Goal: Task Accomplishment & Management: Use online tool/utility

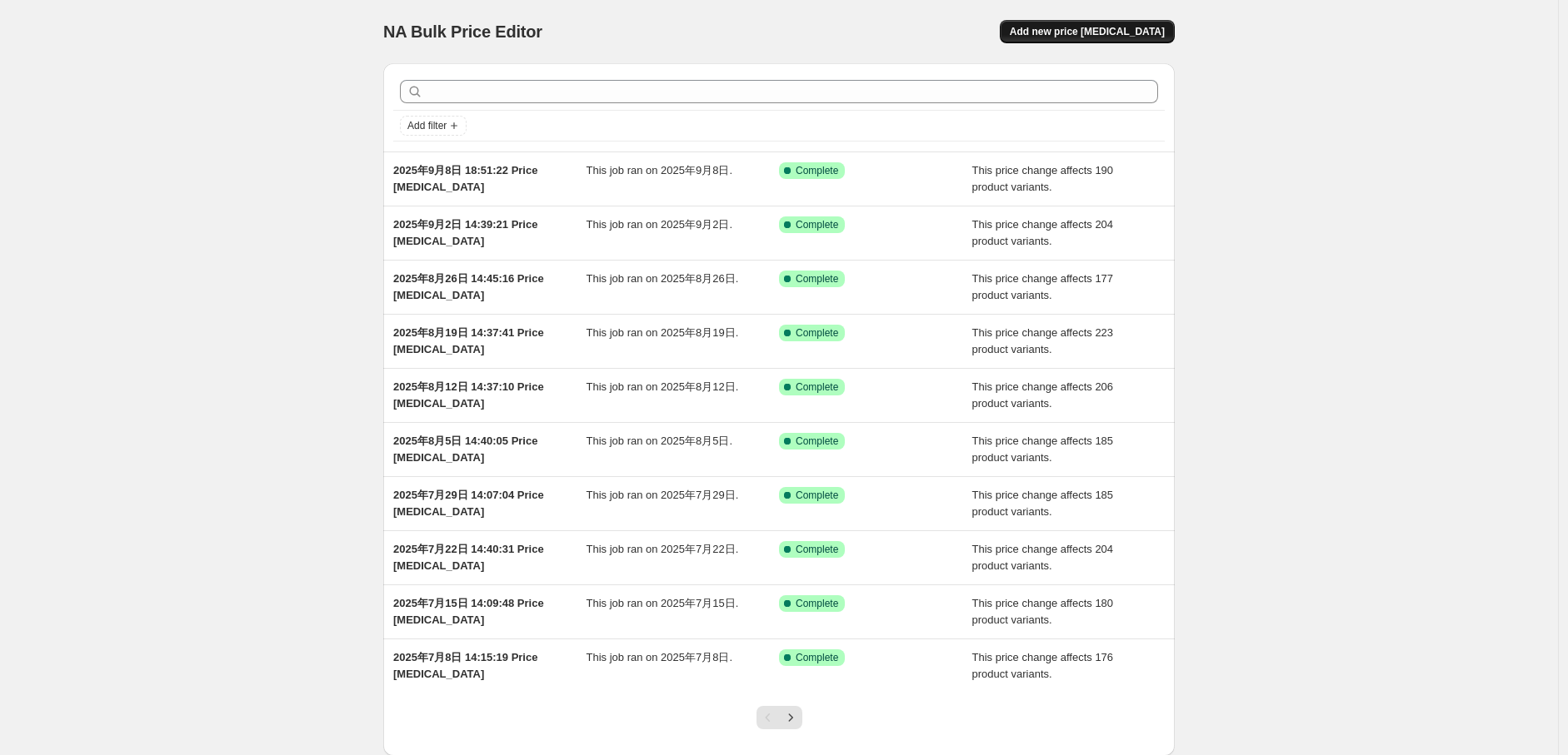
click at [1121, 40] on button "Add new price [MEDICAL_DATA]" at bounding box center [1087, 31] width 175 height 23
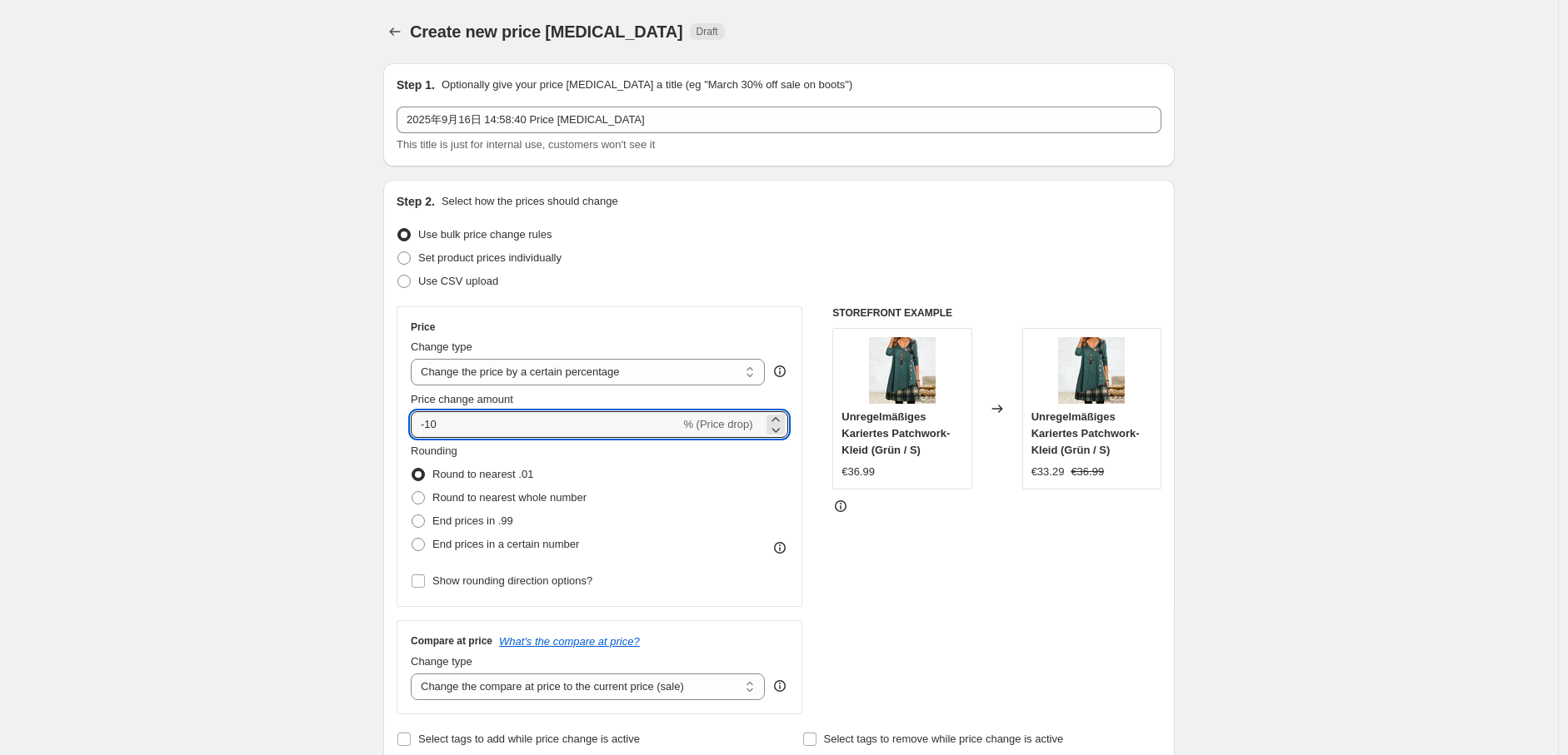
drag, startPoint x: 468, startPoint y: 422, endPoint x: 367, endPoint y: 425, distance: 101.0
click at [583, 383] on select "Change the price to a certain amount Change the price by a certain amount Chang…" at bounding box center [587, 372] width 354 height 27
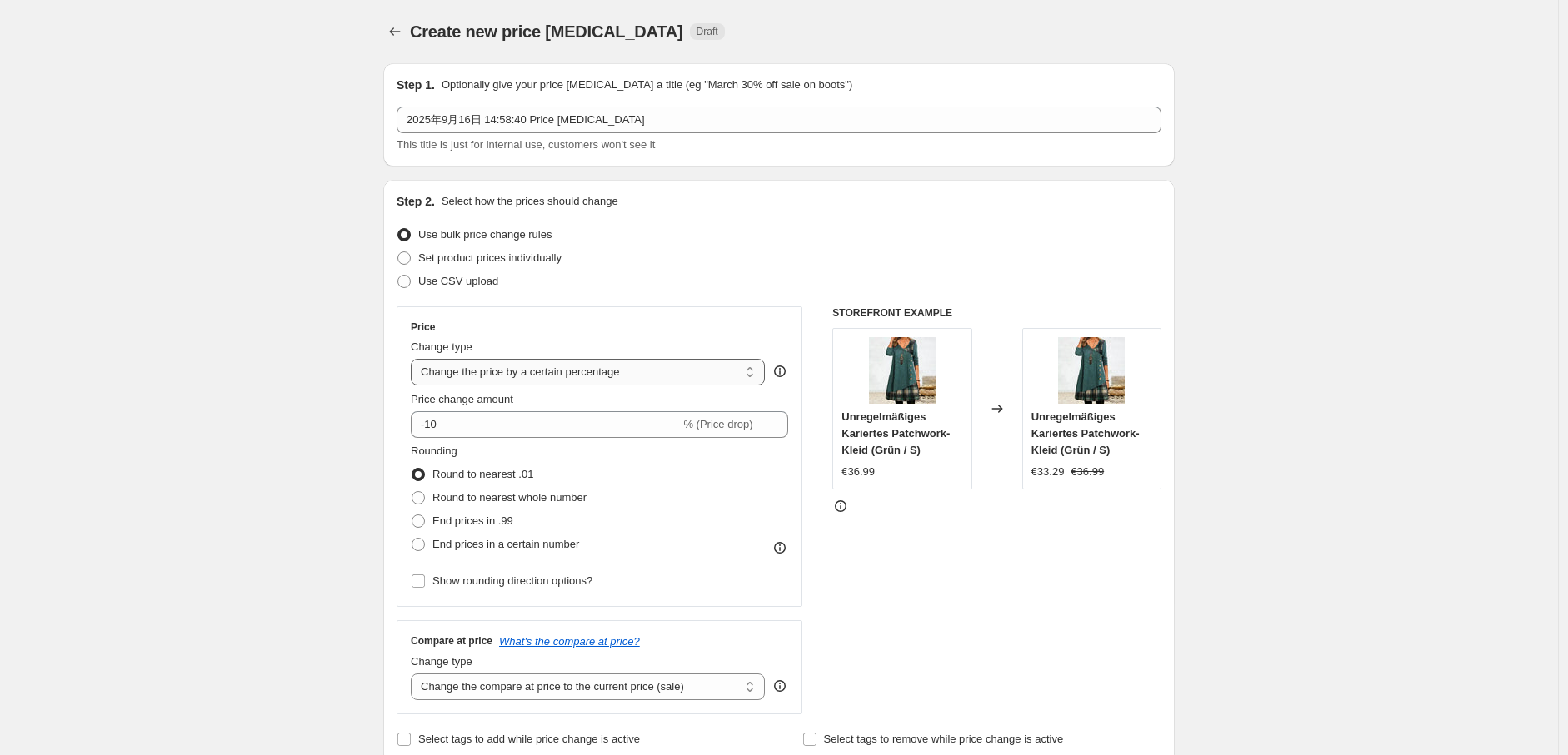
select select "no_change"
click at [415, 359] on select "Change the price to a certain amount Change the price by a certain amount Chang…" at bounding box center [587, 372] width 354 height 27
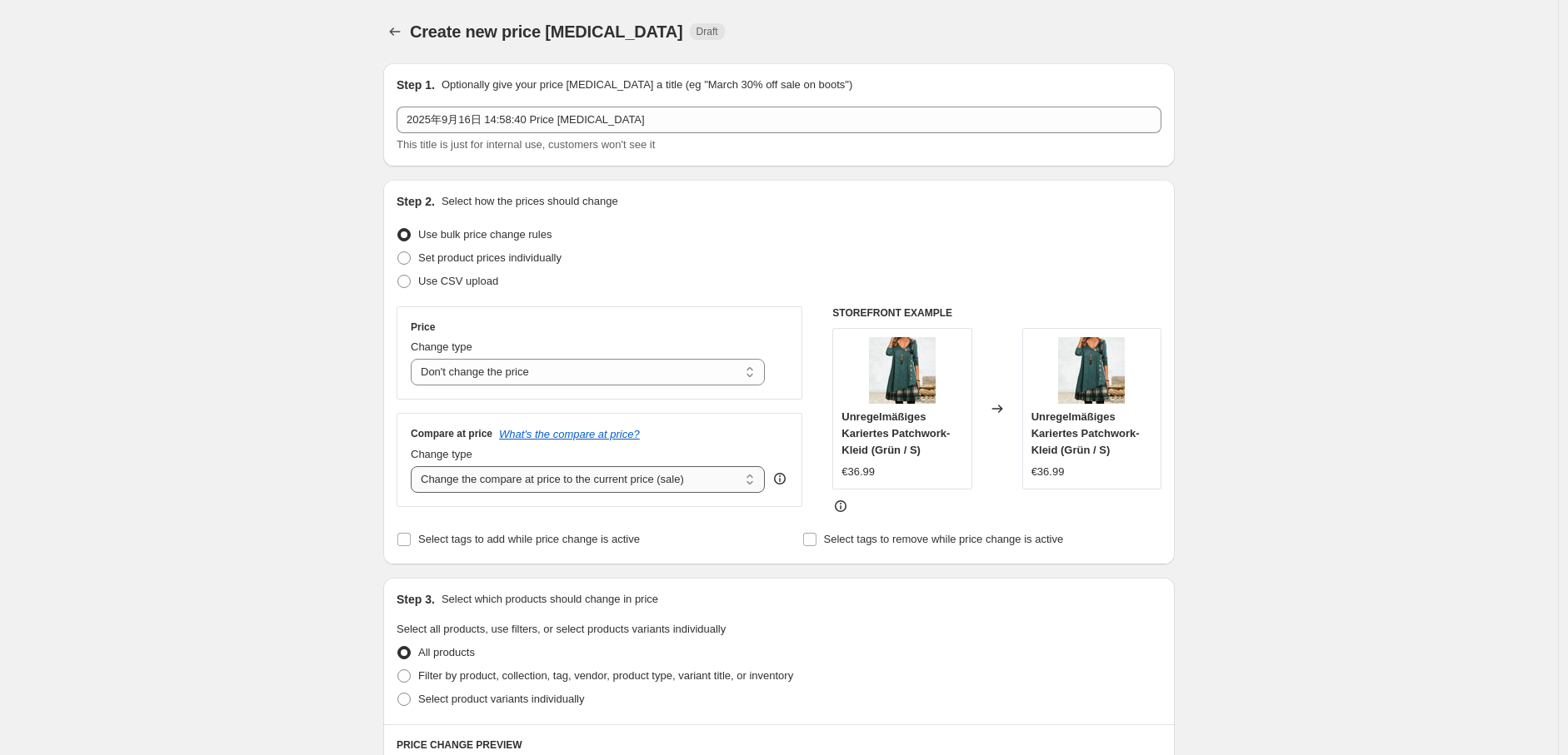
click at [480, 480] on select "Change the compare at price to the current price (sale) Change the compare at p…" at bounding box center [587, 479] width 354 height 27
select select "remove"
click at [415, 467] on select "Change the compare at price to the current price (sale) Change the compare at p…" at bounding box center [587, 479] width 354 height 27
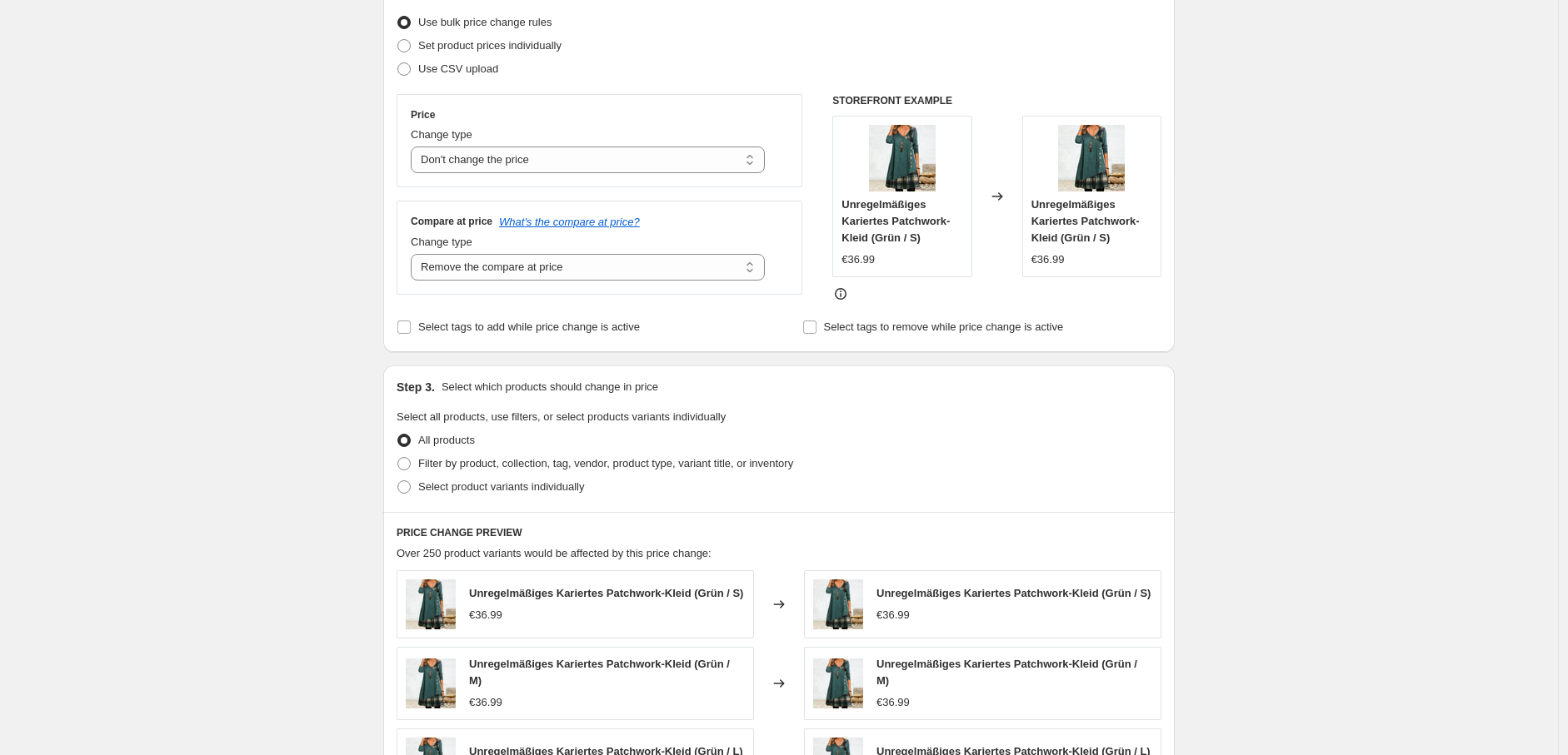
scroll to position [278, 0]
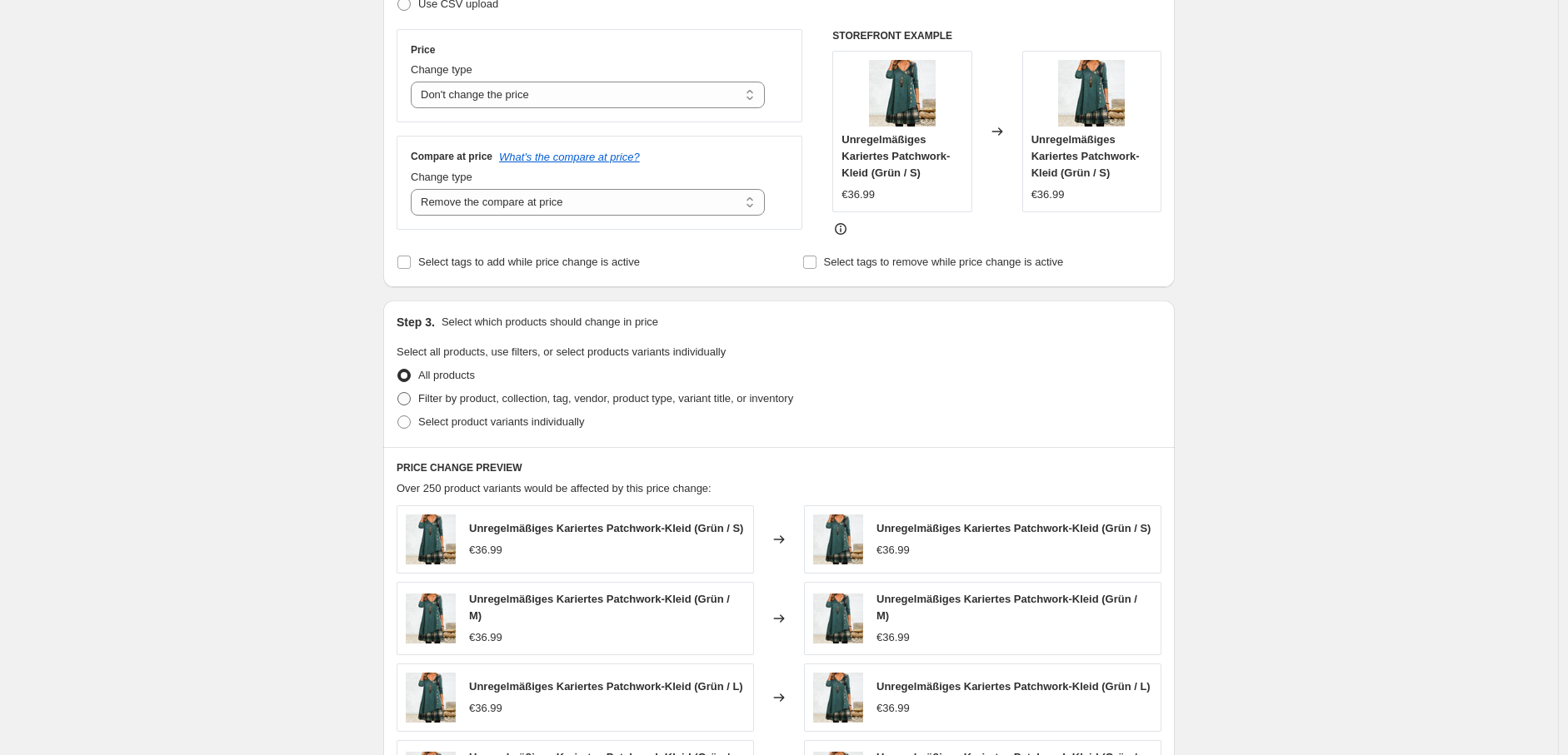
click at [411, 404] on span at bounding box center [404, 399] width 14 height 14
click at [398, 393] on input "Filter by product, collection, tag, vendor, product type, variant title, or inv…" at bounding box center [398, 392] width 1 height 1
radio input "true"
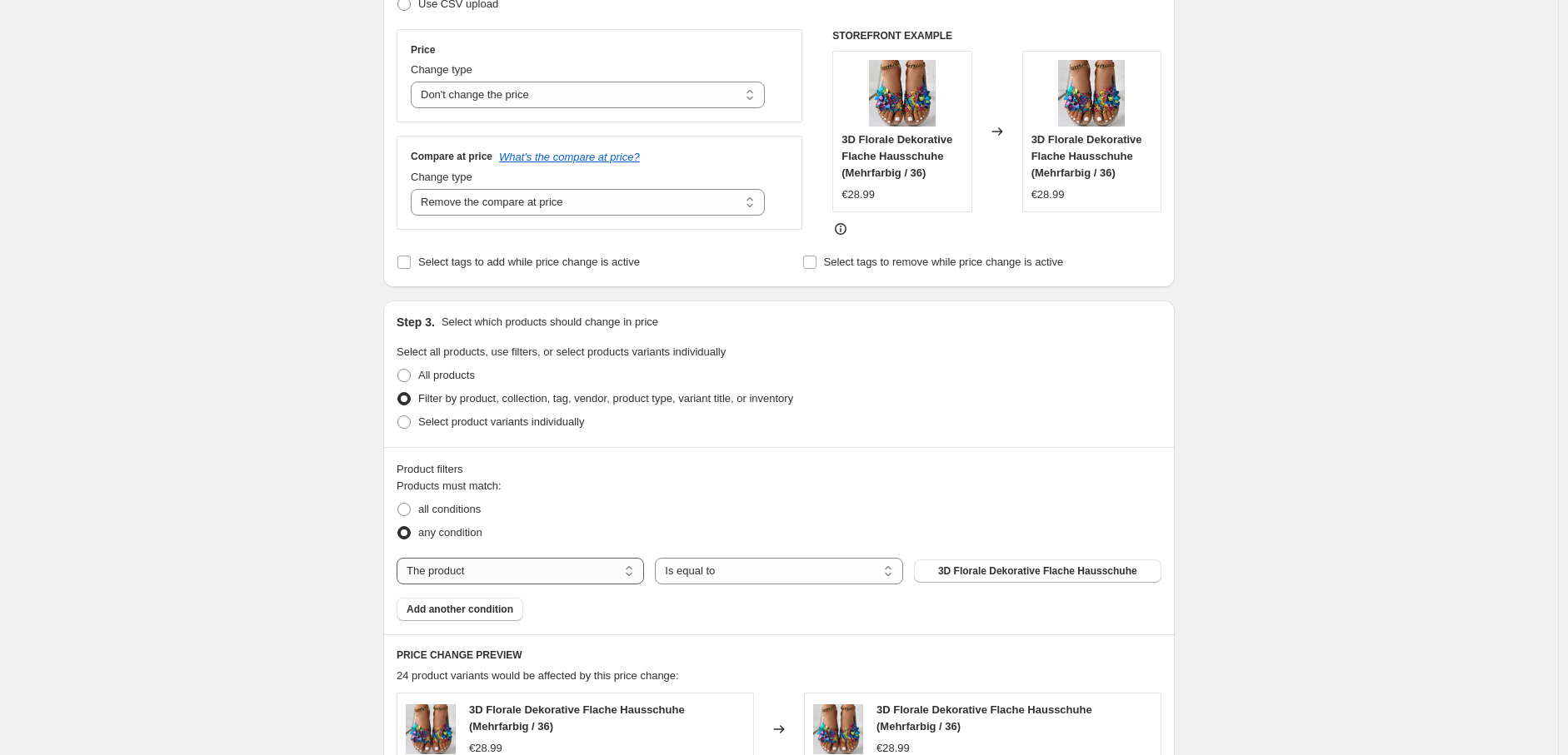
click at [510, 569] on select "The product The product's collection The product's tag The product's vendor The…" at bounding box center [521, 571] width 247 height 27
select select "tag"
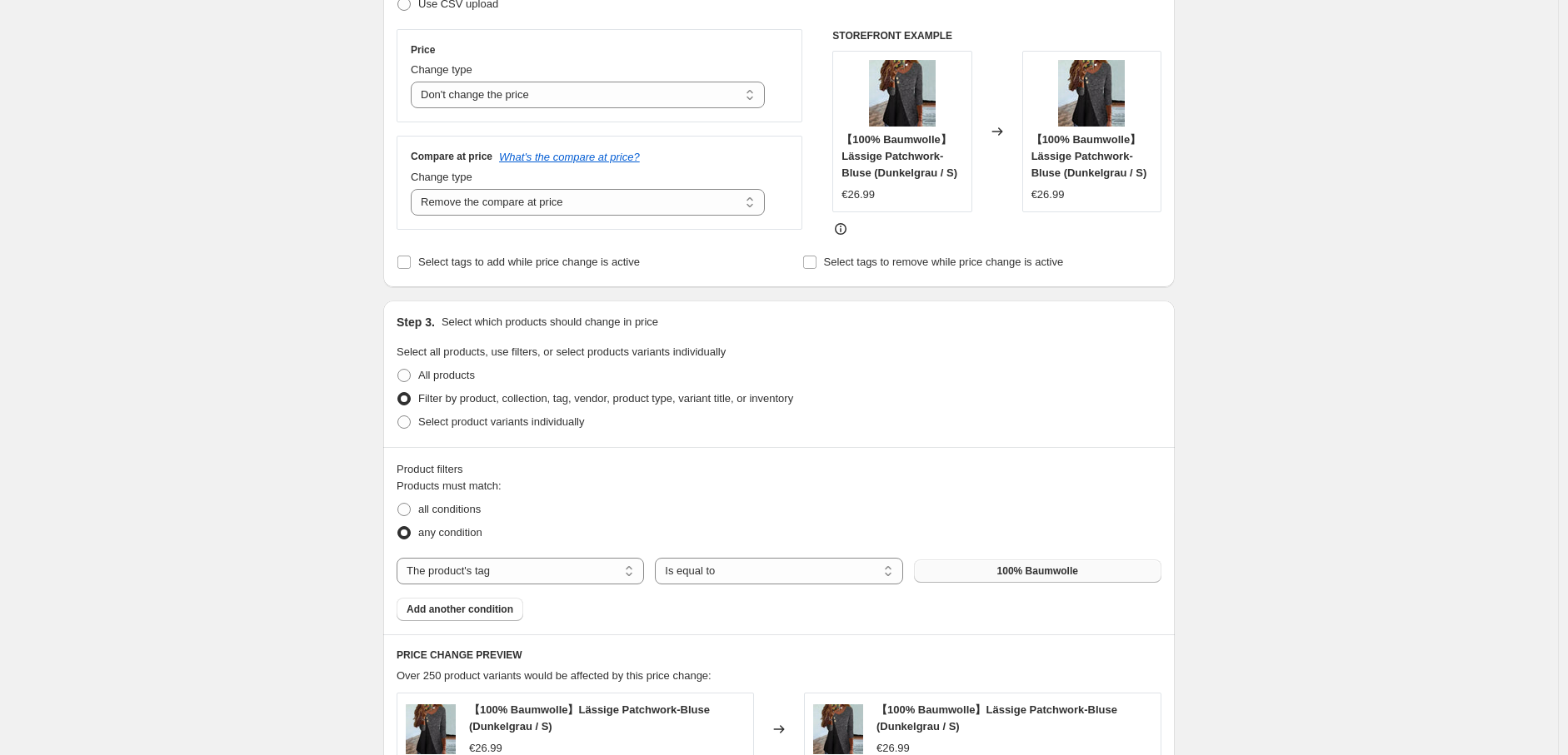
click at [1023, 579] on button "100% Baumwolle" at bounding box center [1037, 571] width 247 height 23
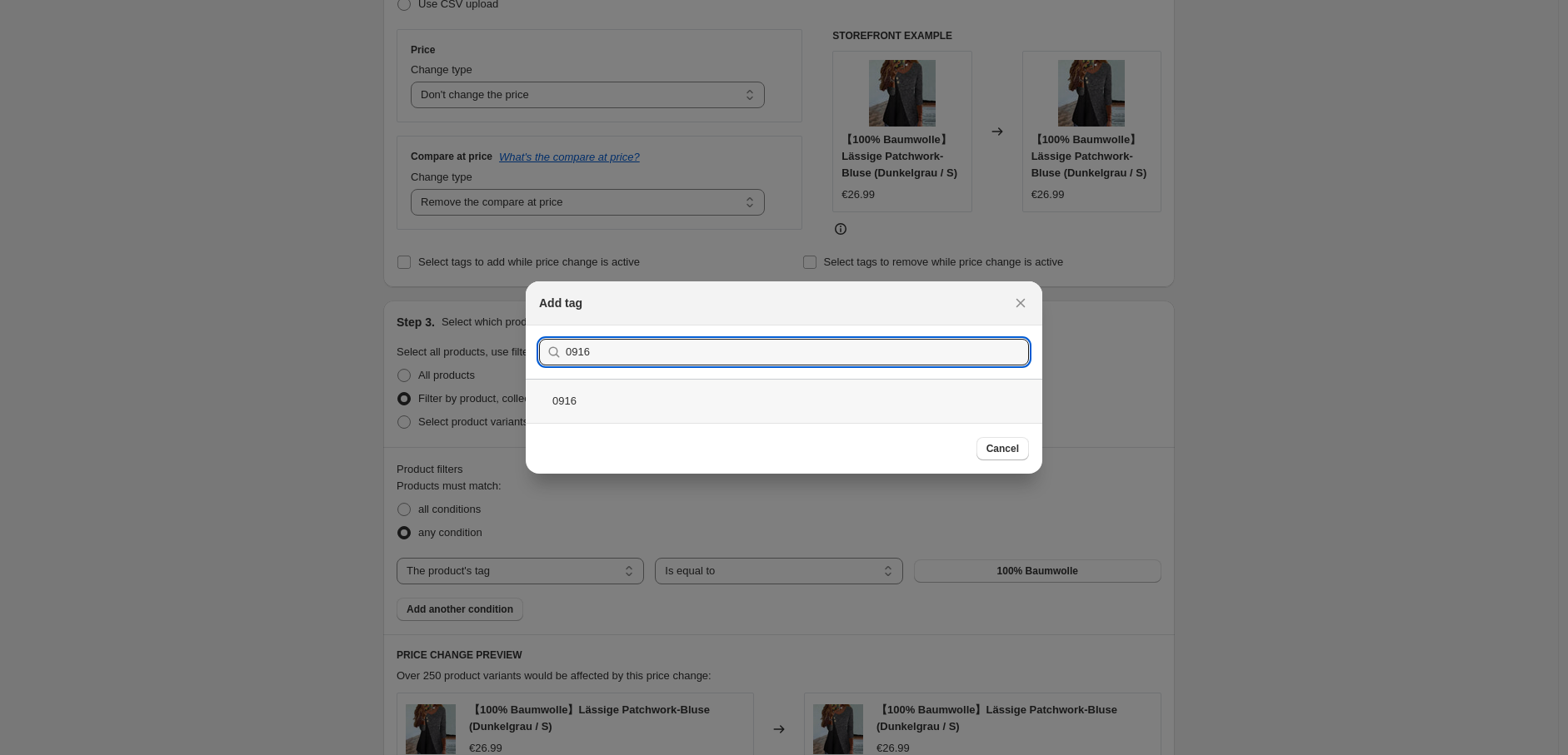
type input "0916"
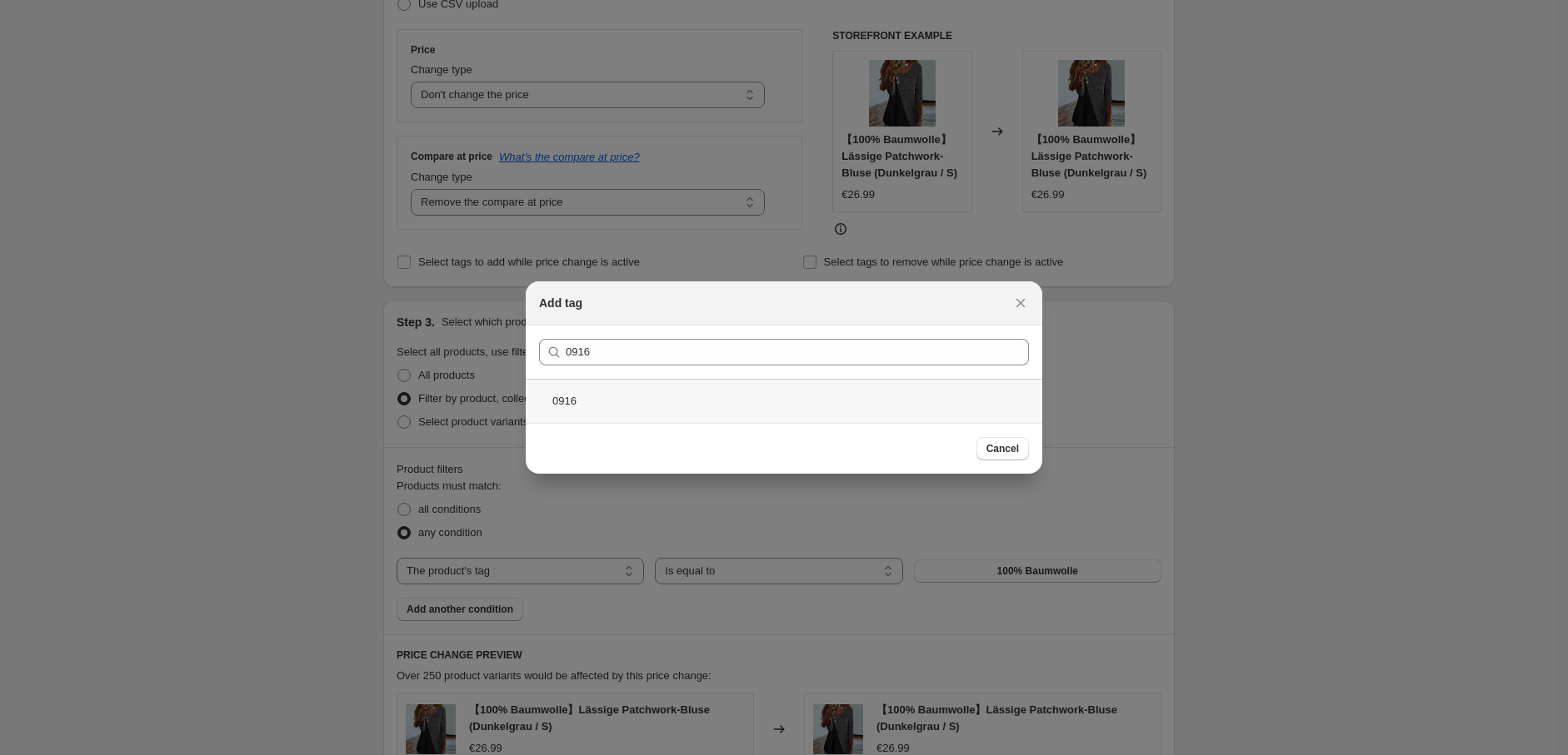
click at [782, 395] on div "0916" at bounding box center [784, 401] width 517 height 44
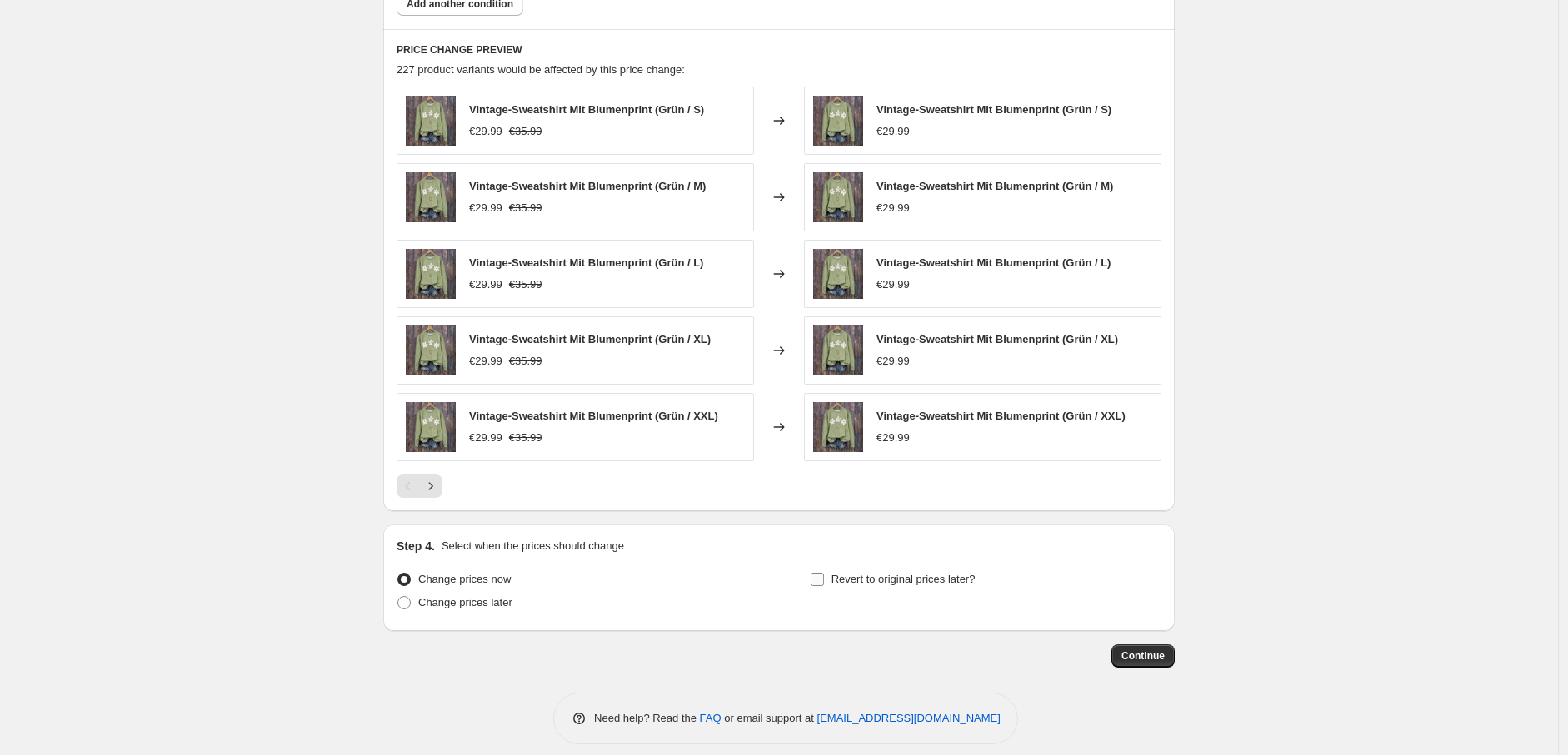
scroll to position [892, 0]
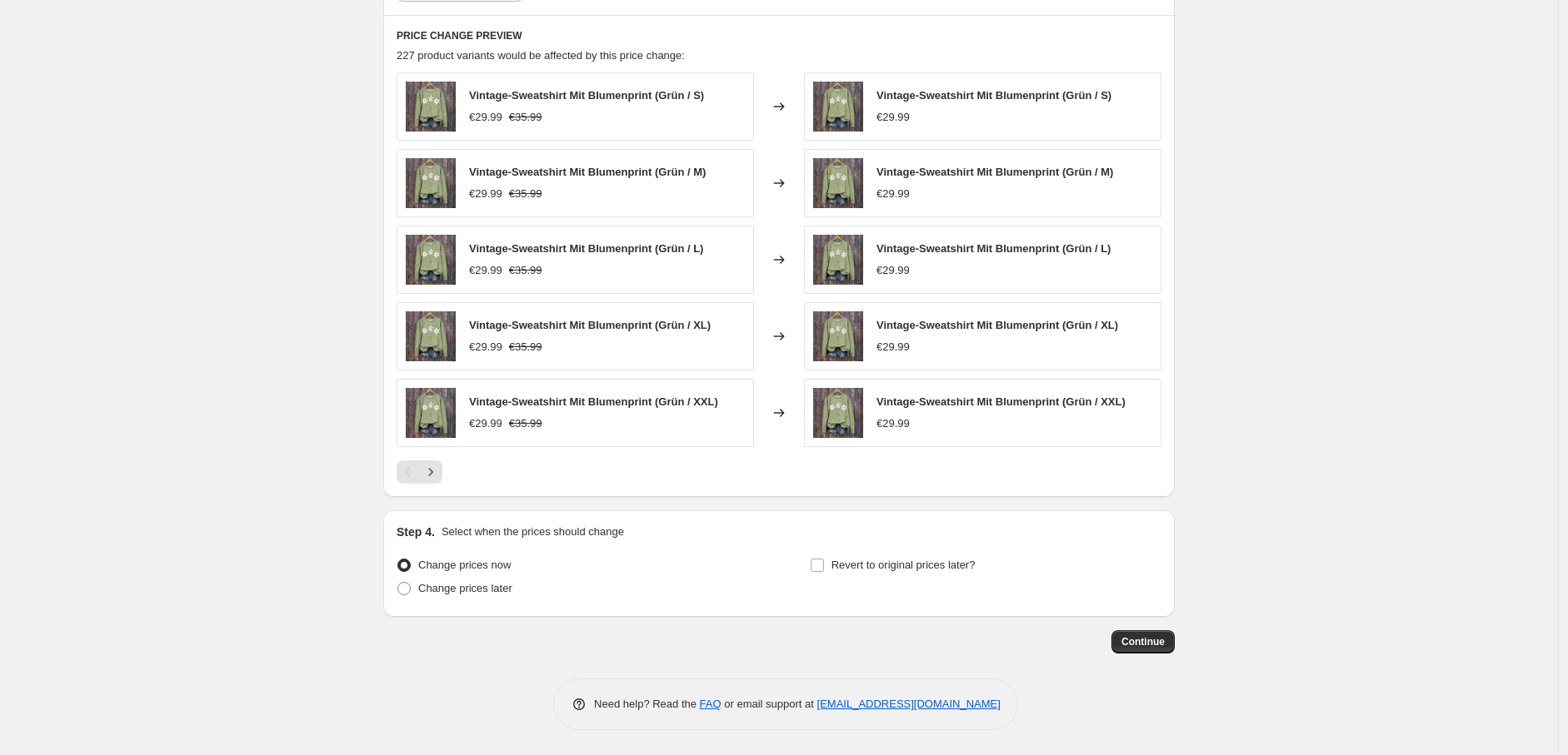
click at [1160, 640] on span "Continue" at bounding box center [1142, 641] width 43 height 14
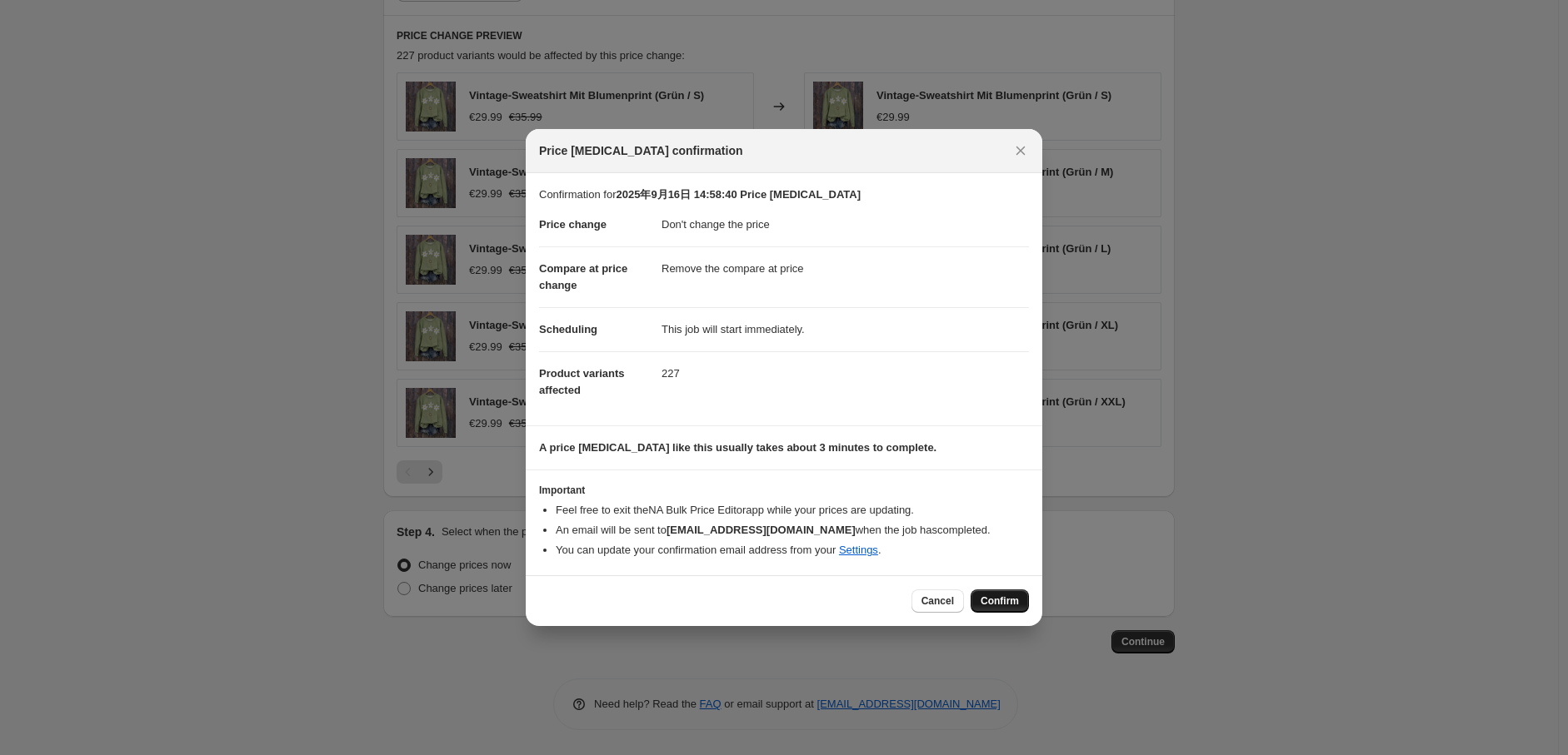
click at [1000, 601] on span "Confirm" at bounding box center [1000, 601] width 38 height 14
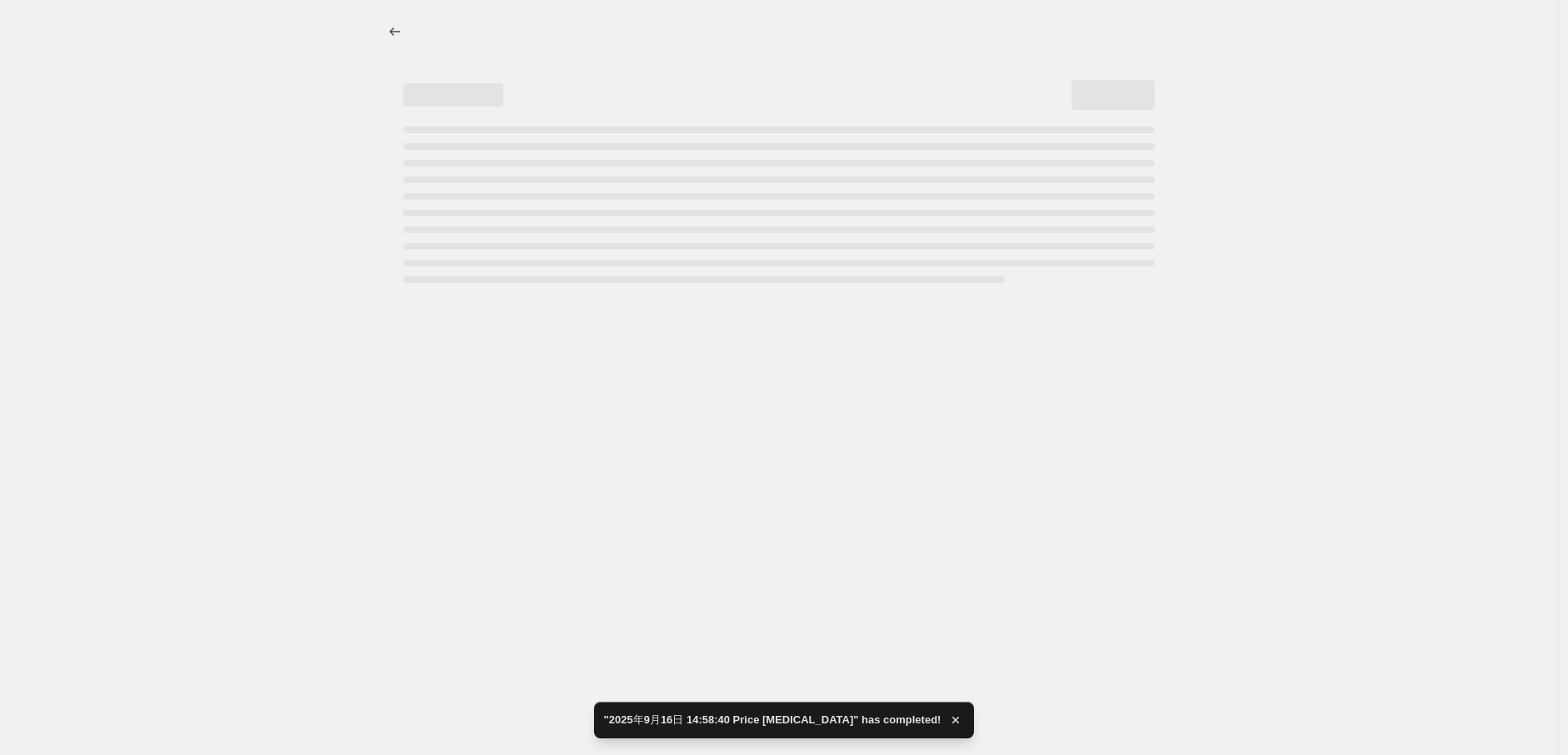
select select "no_change"
select select "remove"
select select "tag"
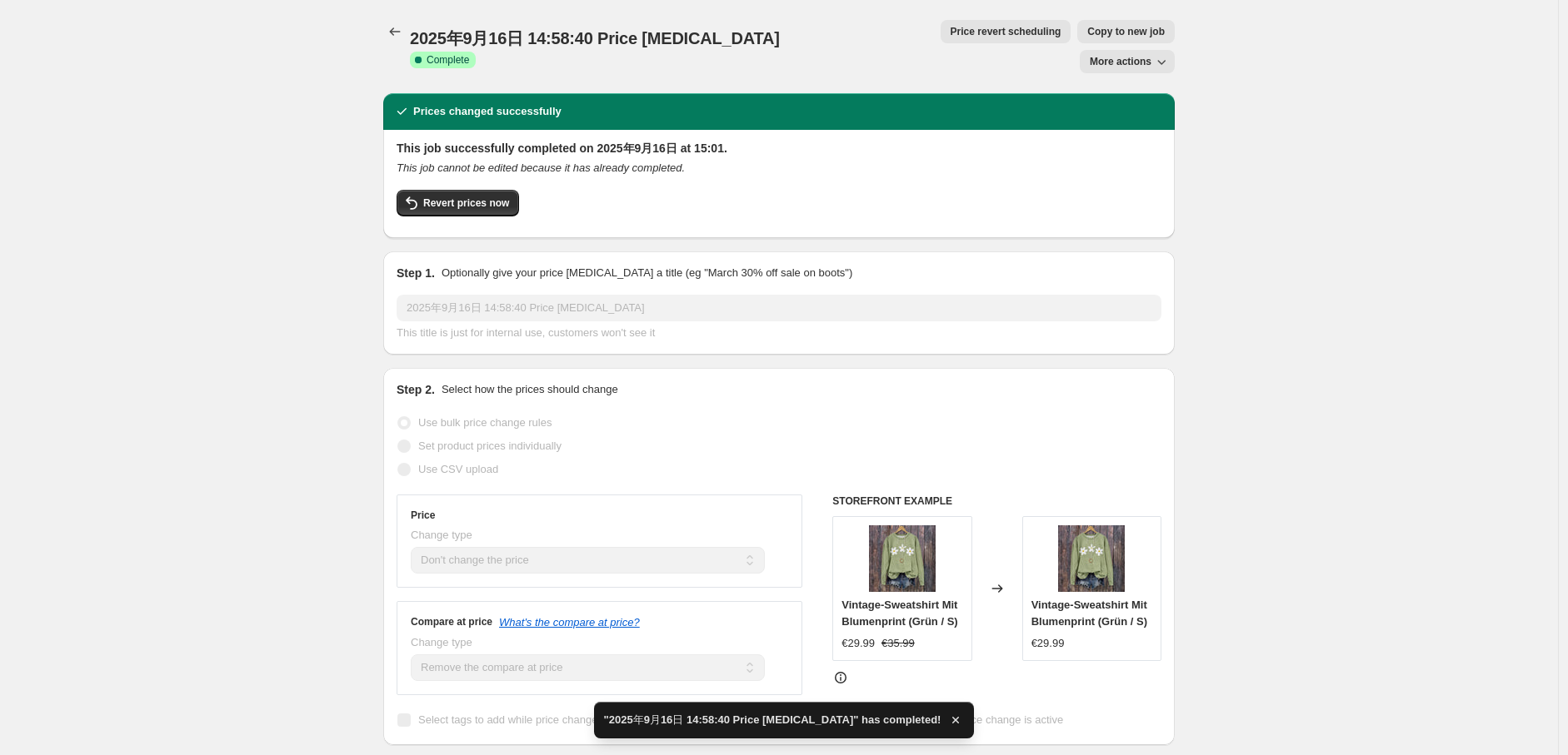
drag, startPoint x: 279, startPoint y: 95, endPoint x: 269, endPoint y: 41, distance: 54.9
